Goal: Check status: Check status

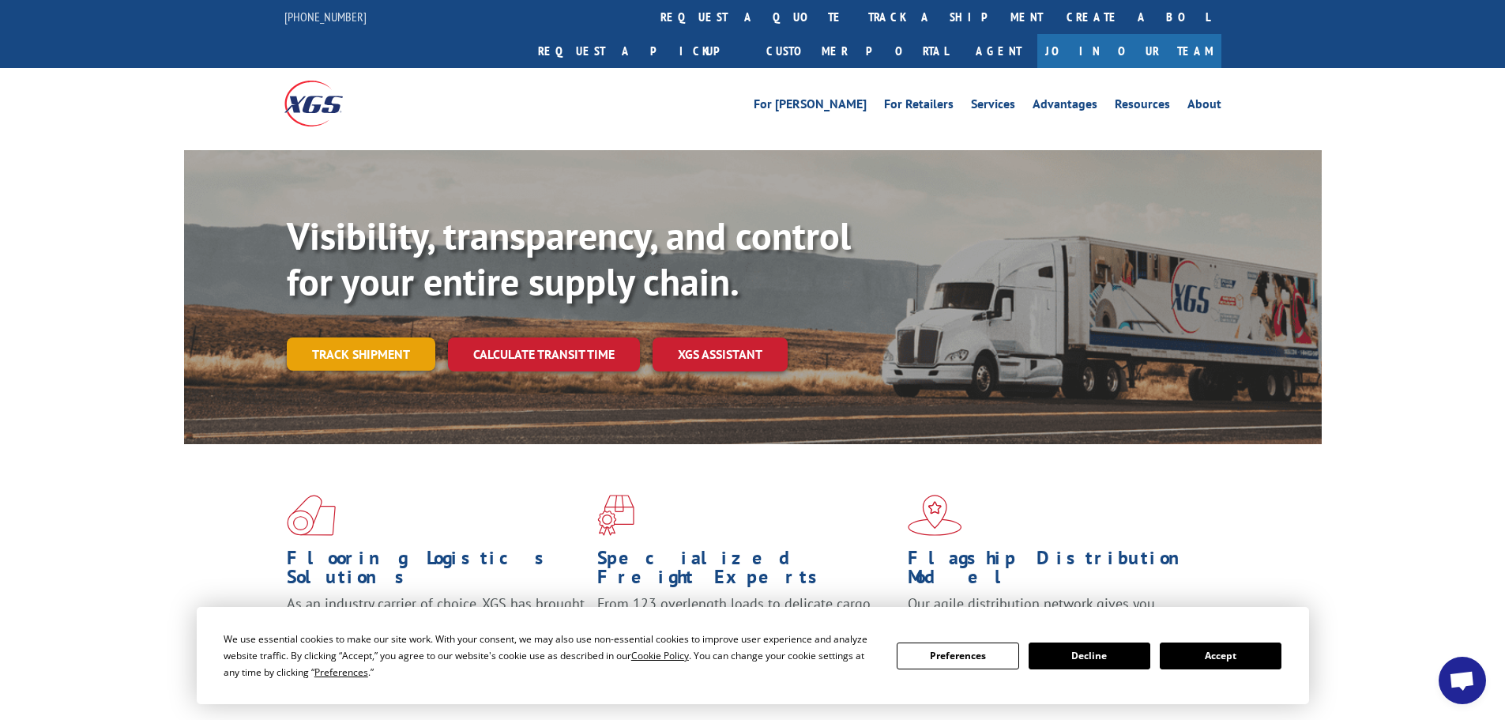
click at [400, 337] on link "Track shipment" at bounding box center [361, 353] width 149 height 33
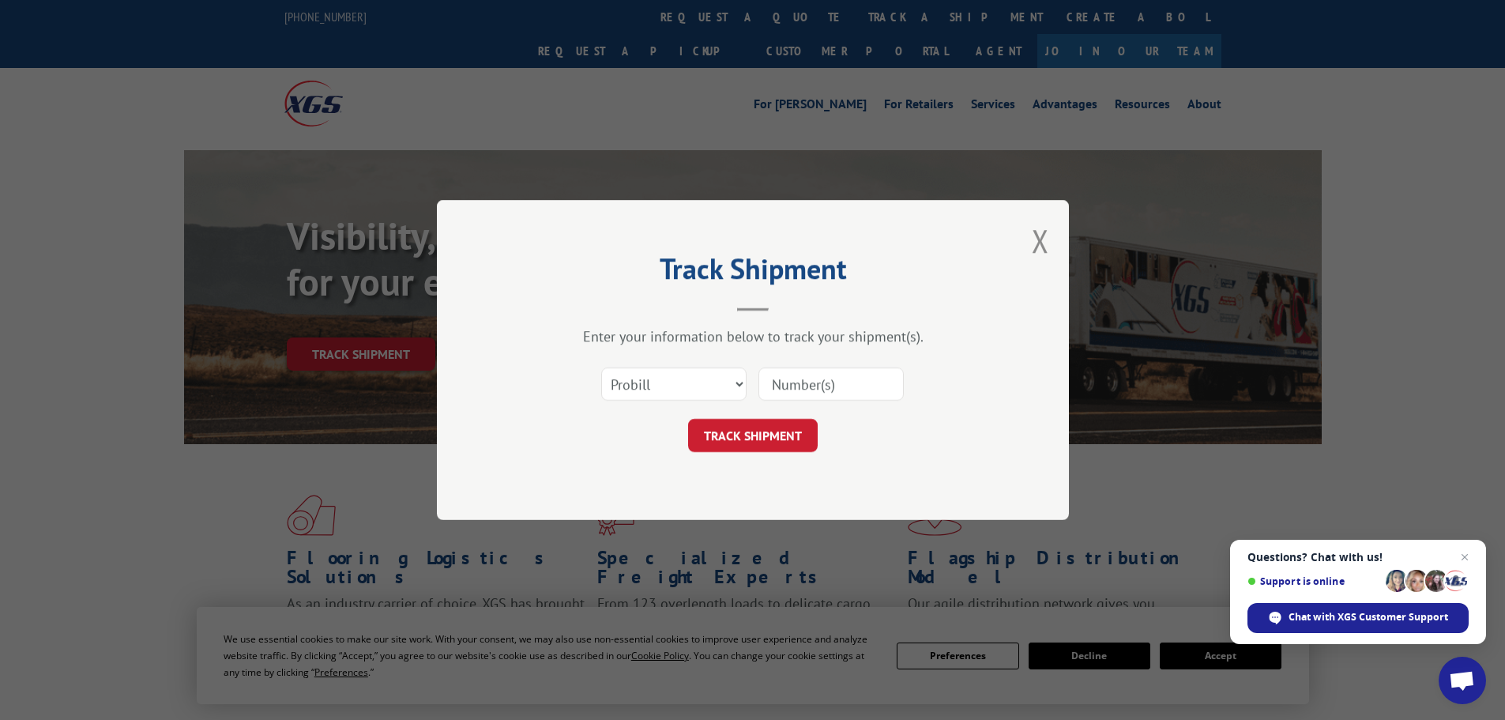
click at [847, 389] on input at bounding box center [830, 383] width 145 height 33
type input "815117"
click at [788, 432] on button "TRACK SHIPMENT" at bounding box center [753, 435] width 130 height 33
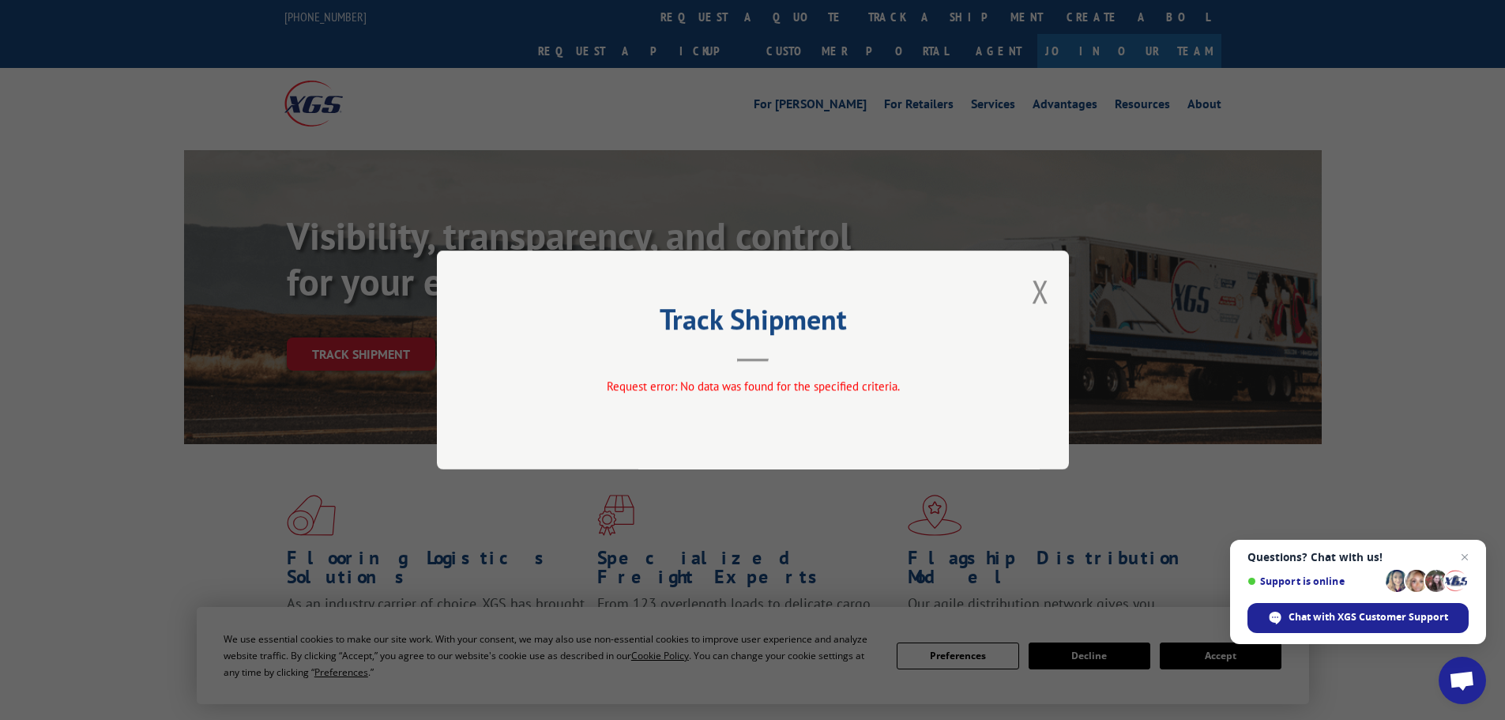
click at [1038, 303] on button "Close modal" at bounding box center [1040, 291] width 17 height 42
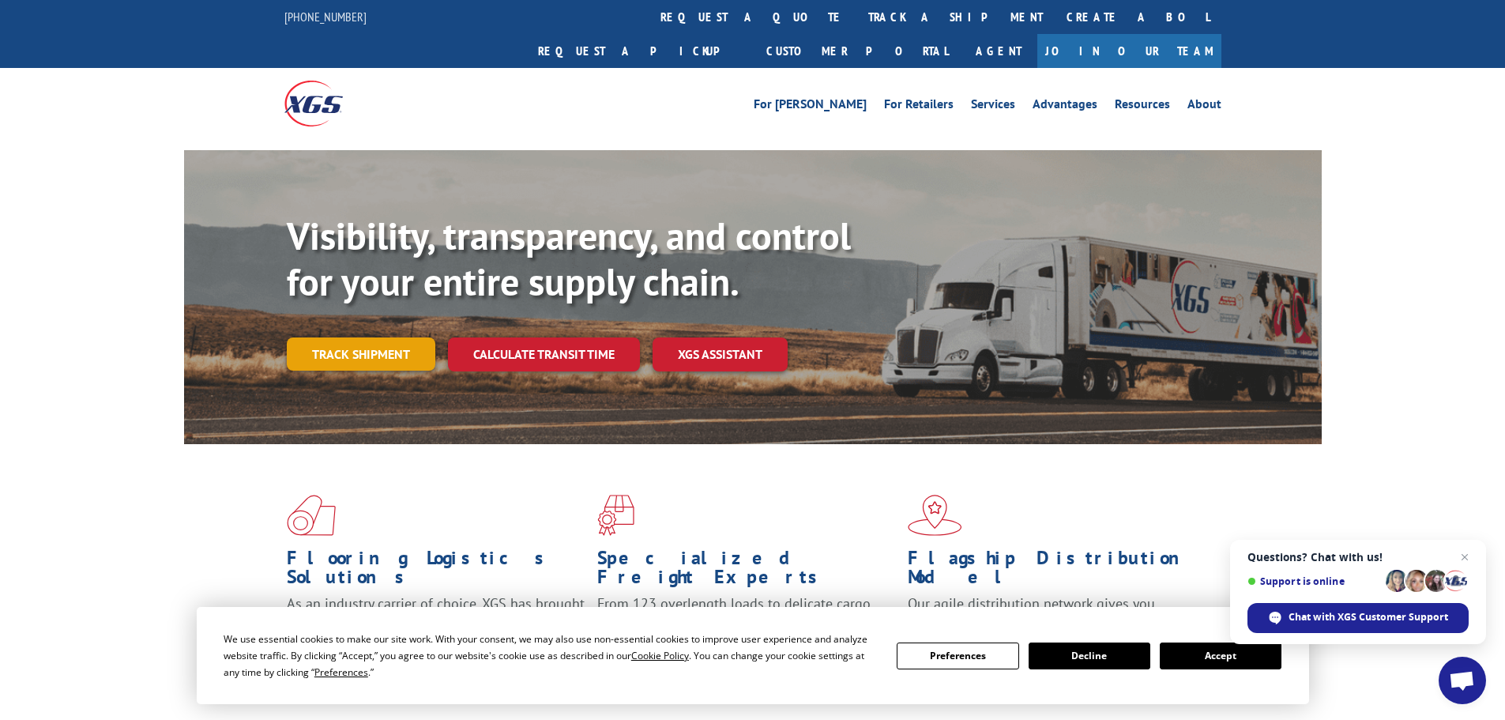
click at [408, 337] on link "Track shipment" at bounding box center [361, 353] width 149 height 33
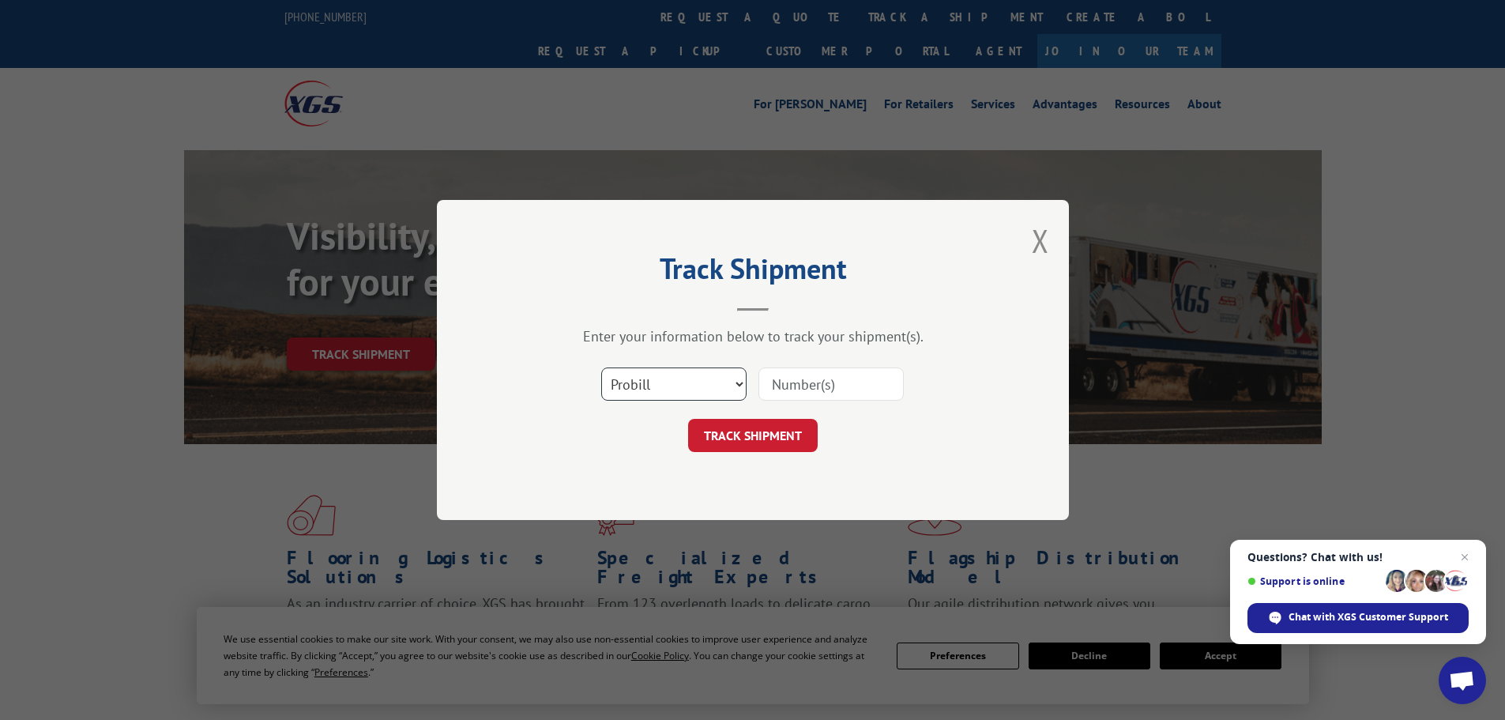
click at [742, 384] on select "Select category... Probill BOL PO" at bounding box center [673, 383] width 145 height 33
select select "bol"
click at [601, 367] on select "Select category... Probill BOL PO" at bounding box center [673, 383] width 145 height 33
click at [837, 380] on input at bounding box center [830, 383] width 145 height 33
type input "815117"
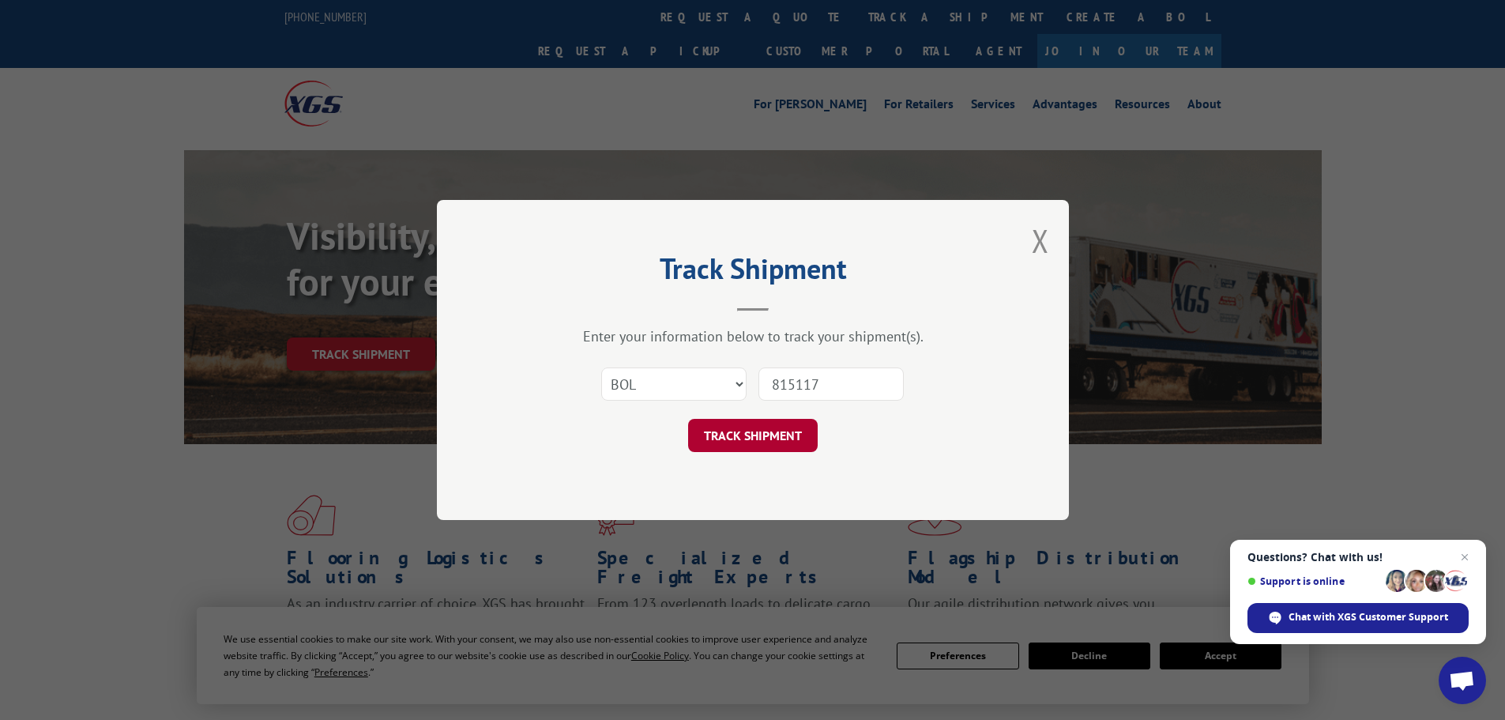
click at [762, 430] on button "TRACK SHIPMENT" at bounding box center [753, 435] width 130 height 33
